Goal: Information Seeking & Learning: Learn about a topic

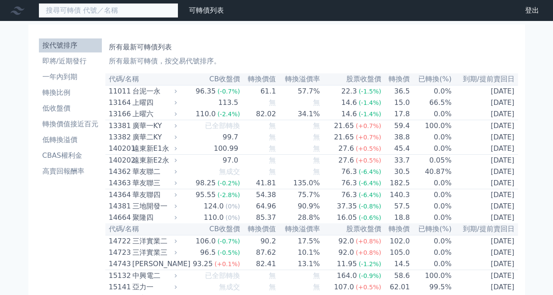
click at [120, 16] on input at bounding box center [108, 10] width 140 height 15
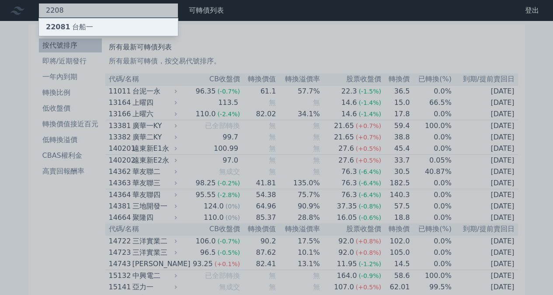
type input "2208"
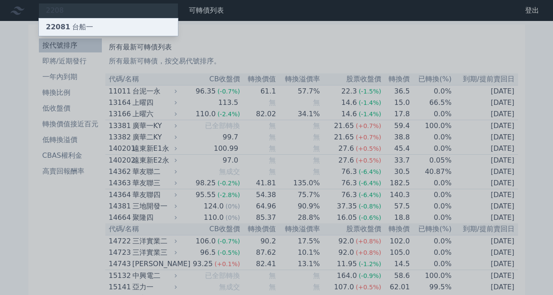
click at [126, 25] on div "22081 台船一" at bounding box center [108, 26] width 139 height 17
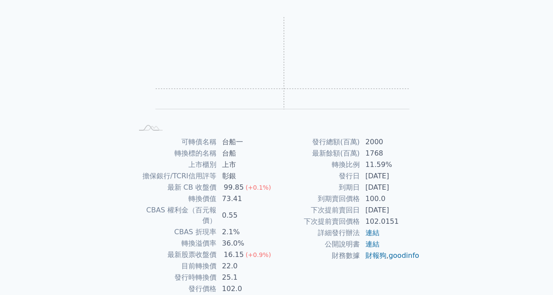
scroll to position [110, 0]
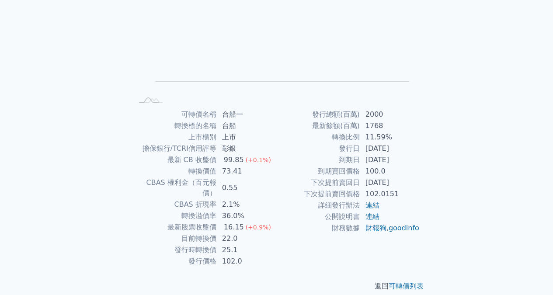
drag, startPoint x: 382, startPoint y: 133, endPoint x: 399, endPoint y: 160, distance: 32.6
click at [399, 160] on tbody "發行總額(百萬) 2000 最新餘額(百萬) 1768 轉換比例 11.59% 發行日 [DATE] 到期日 [DATE] 到期賣回價格 100.0 下次提前…" at bounding box center [348, 171] width 143 height 125
click at [399, 160] on td "[DATE]" at bounding box center [390, 159] width 60 height 11
drag, startPoint x: 399, startPoint y: 160, endPoint x: 360, endPoint y: 147, distance: 42.1
click at [360, 147] on tbody "發行總額(百萬) 2000 最新餘額(百萬) 1768 轉換比例 11.59% 發行日 [DATE] 到期日 [DATE] 到期賣回價格 100.0 下次提前…" at bounding box center [348, 171] width 143 height 125
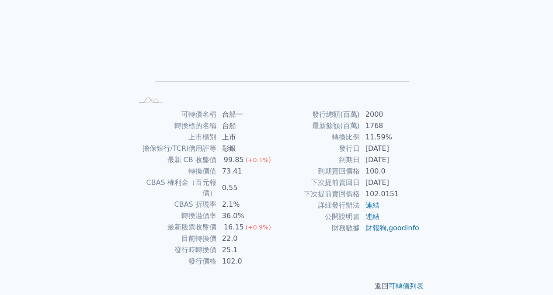
scroll to position [94, 0]
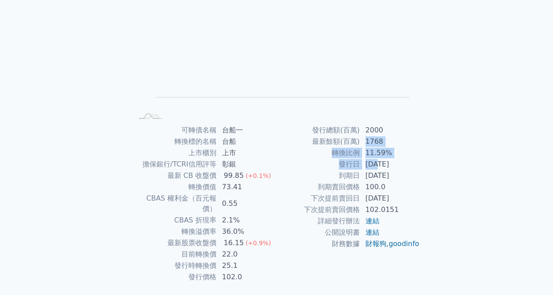
drag, startPoint x: 362, startPoint y: 145, endPoint x: 378, endPoint y: 161, distance: 22.6
click at [378, 161] on tbody "發行總額(百萬) 2000 最新餘額(百萬) 1768 轉換比例 11.59% 發行日 [DATE] 到期日 [DATE] 到期賣回價格 100.0 下次提前…" at bounding box center [348, 187] width 143 height 125
click at [378, 161] on td "[DATE]" at bounding box center [390, 164] width 60 height 11
